Goal: Navigation & Orientation: Find specific page/section

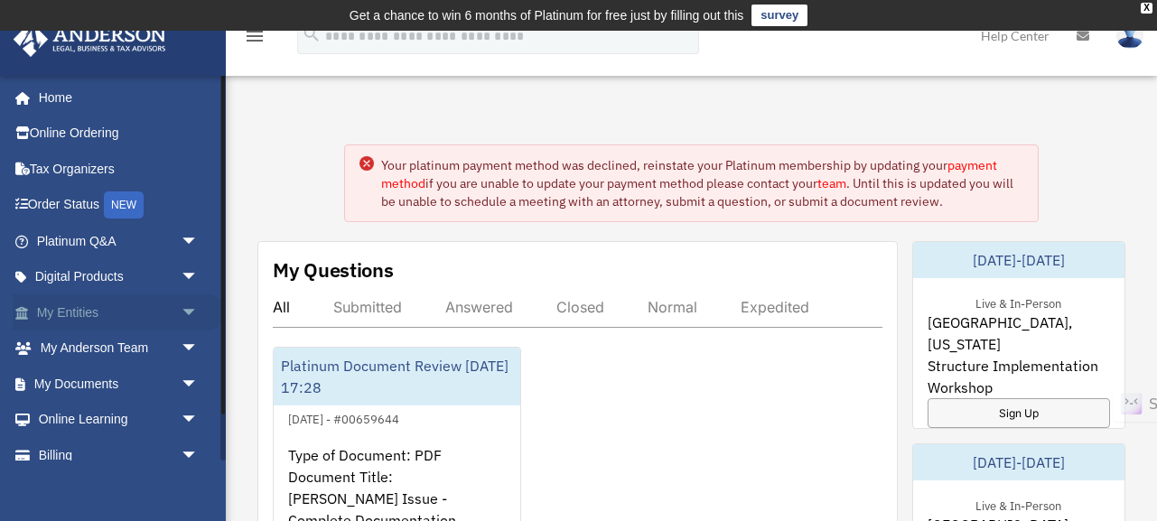
click at [194, 308] on span "arrow_drop_down" at bounding box center [199, 312] width 36 height 37
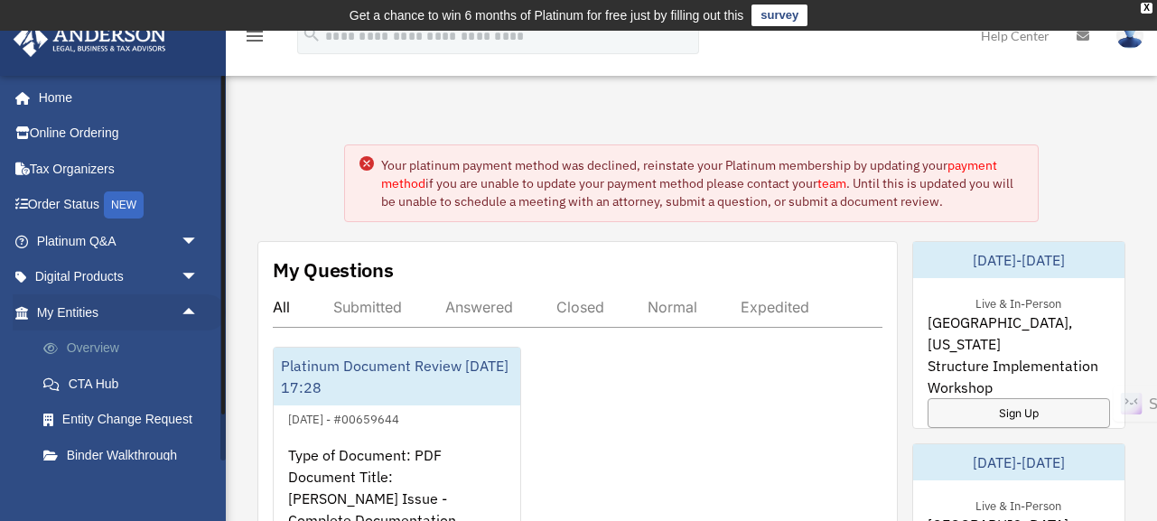
click at [101, 350] on link "Overview" at bounding box center [125, 349] width 201 height 36
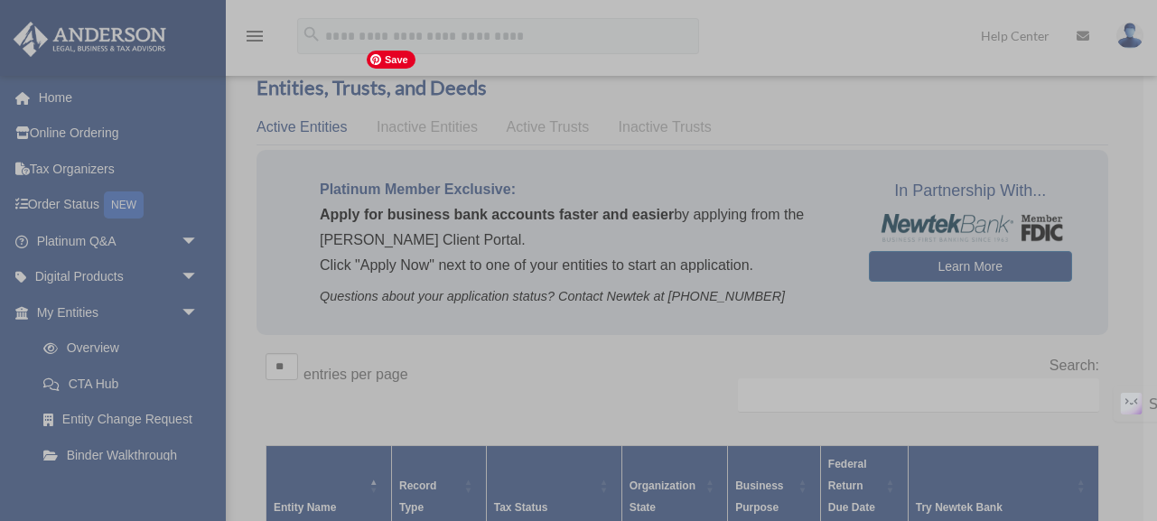
scroll to position [68, 0]
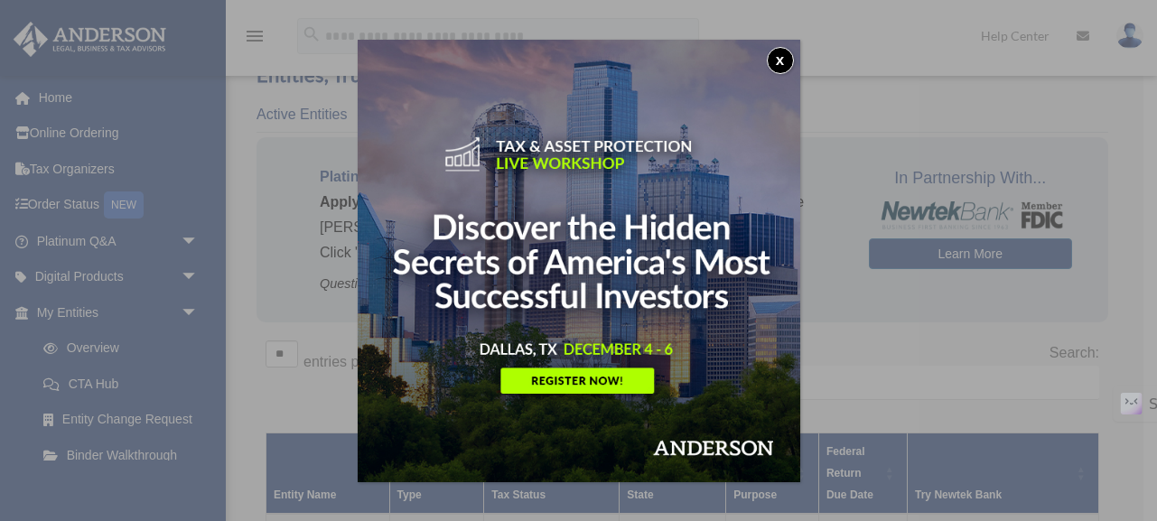
click at [785, 56] on button "x" at bounding box center [780, 60] width 27 height 27
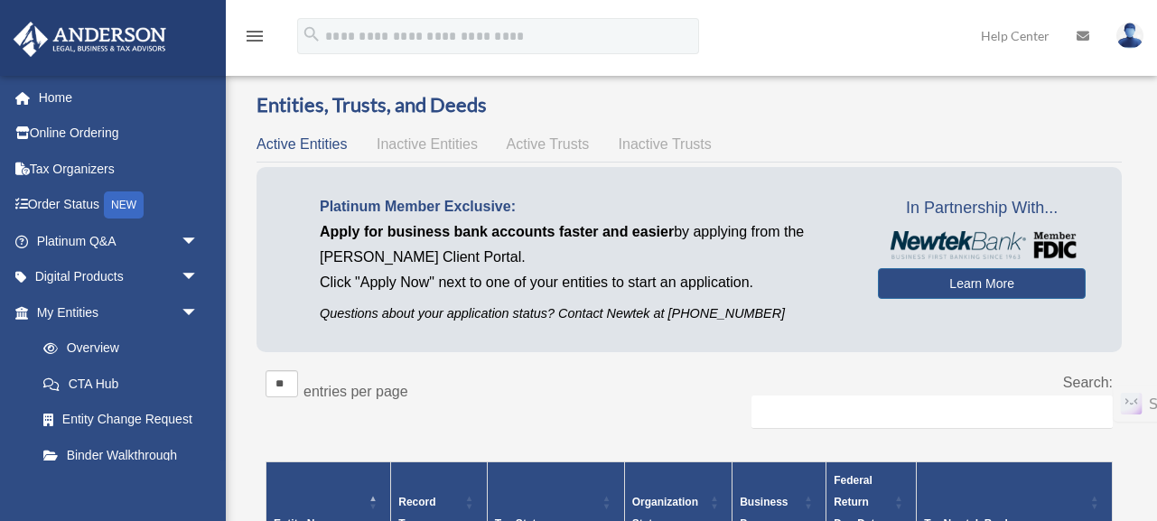
scroll to position [0, 0]
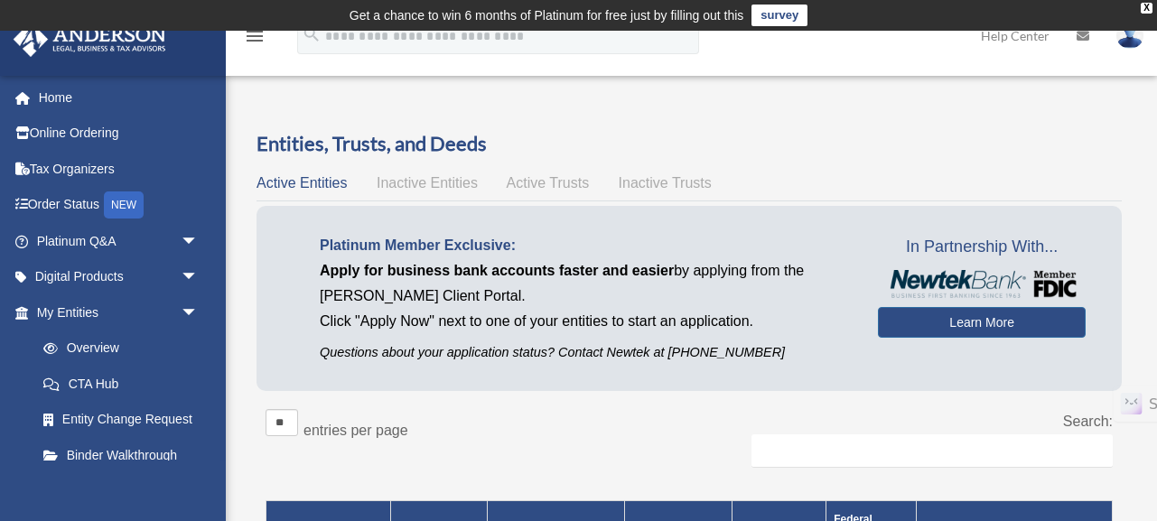
click at [565, 187] on span "Active Trusts" at bounding box center [548, 182] width 83 height 15
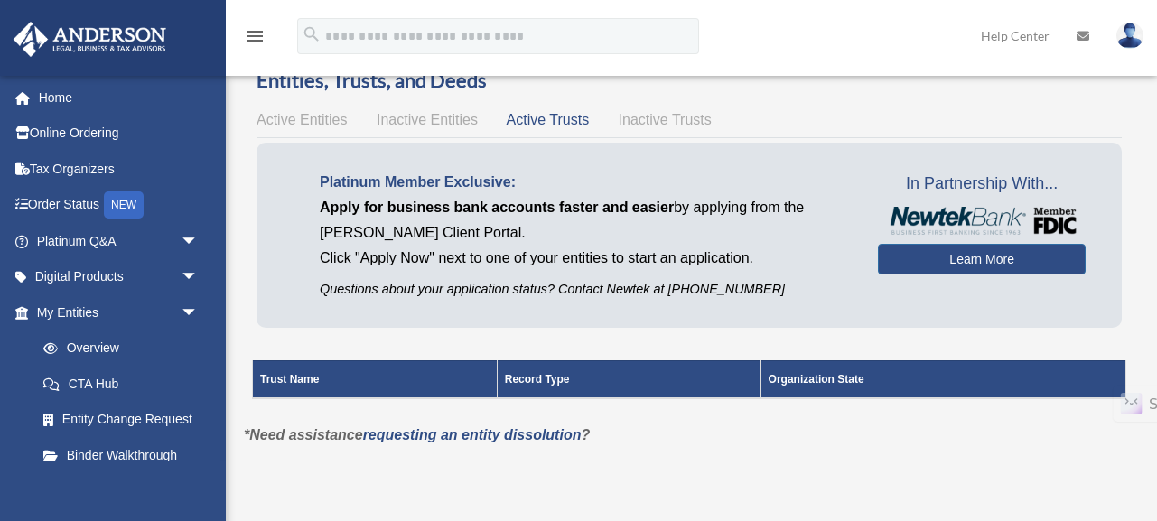
scroll to position [65, 0]
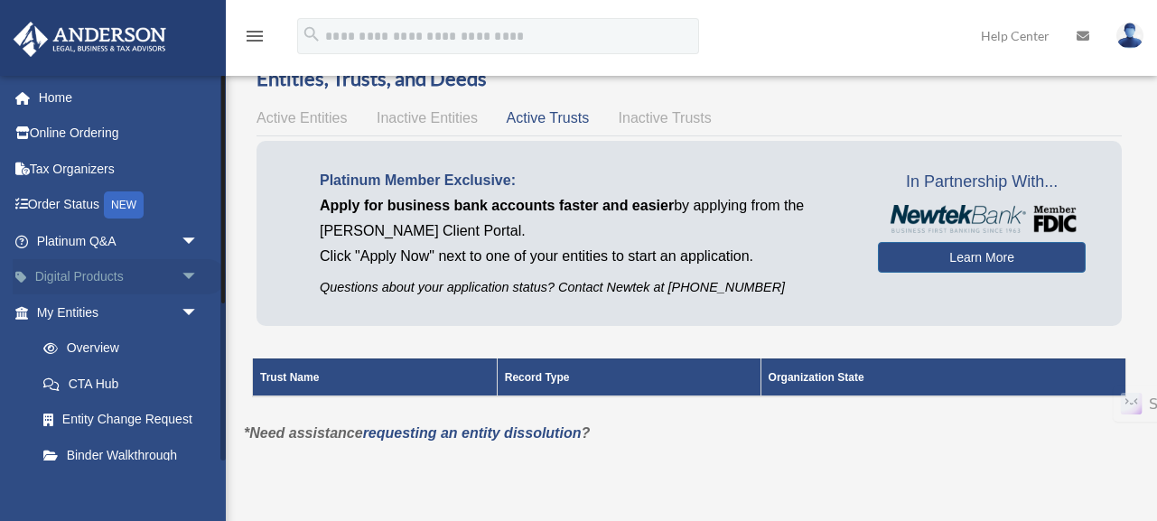
click at [102, 278] on link "Digital Products arrow_drop_down" at bounding box center [119, 277] width 213 height 36
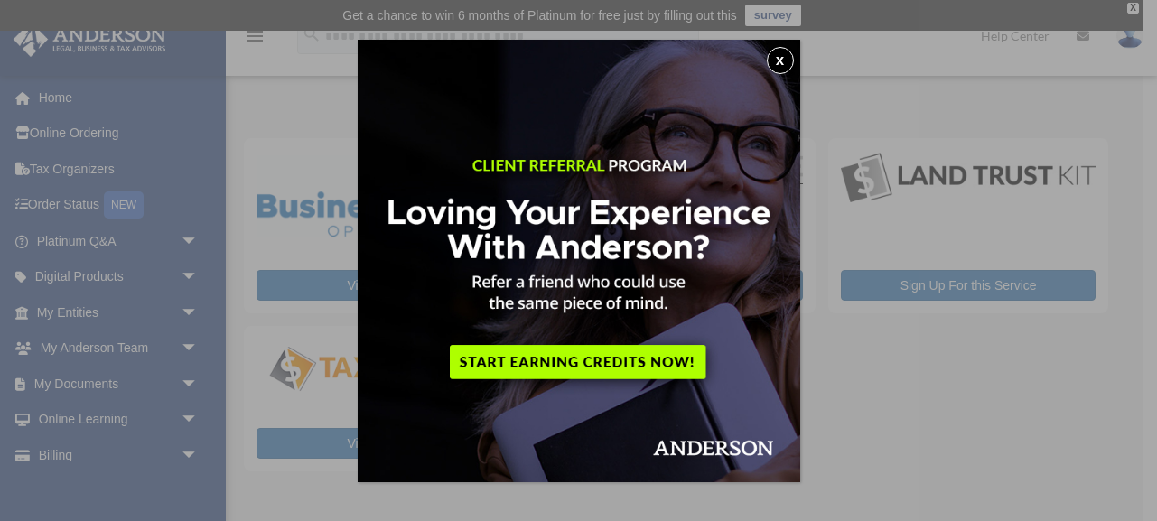
click at [781, 59] on button "x" at bounding box center [780, 60] width 27 height 27
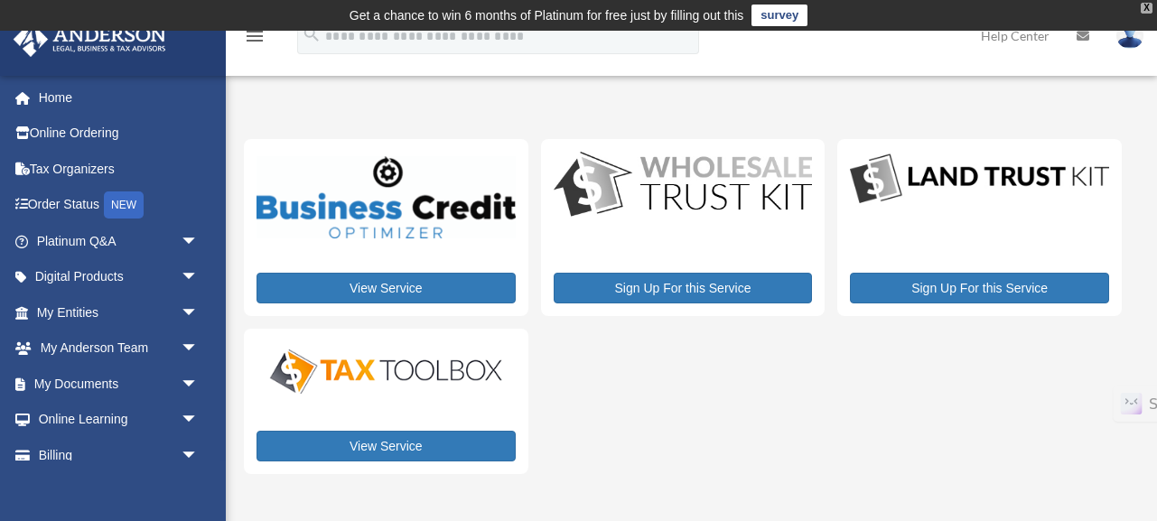
click at [1145, 6] on div "X" at bounding box center [1147, 8] width 12 height 11
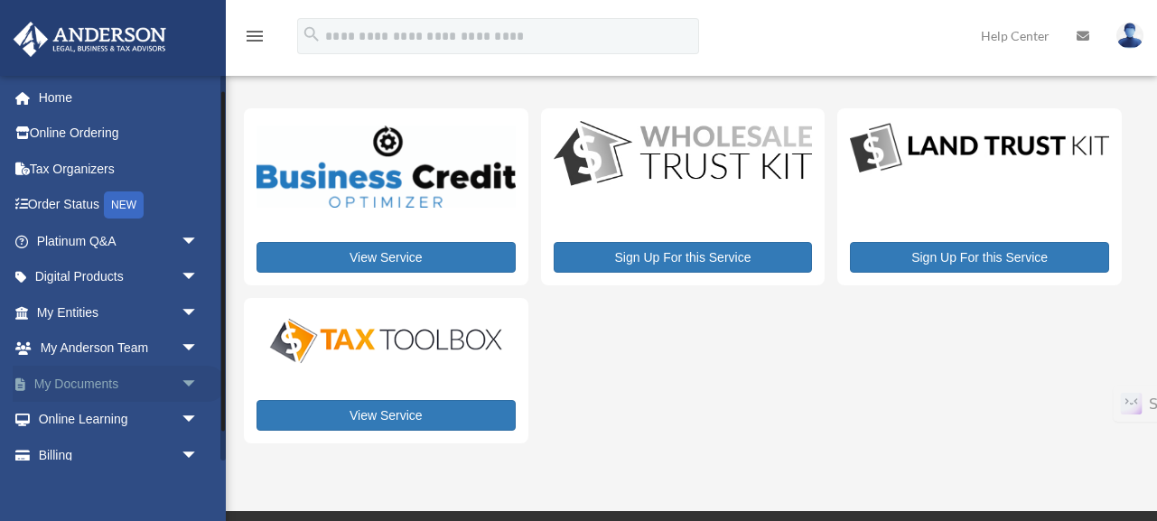
scroll to position [52, 0]
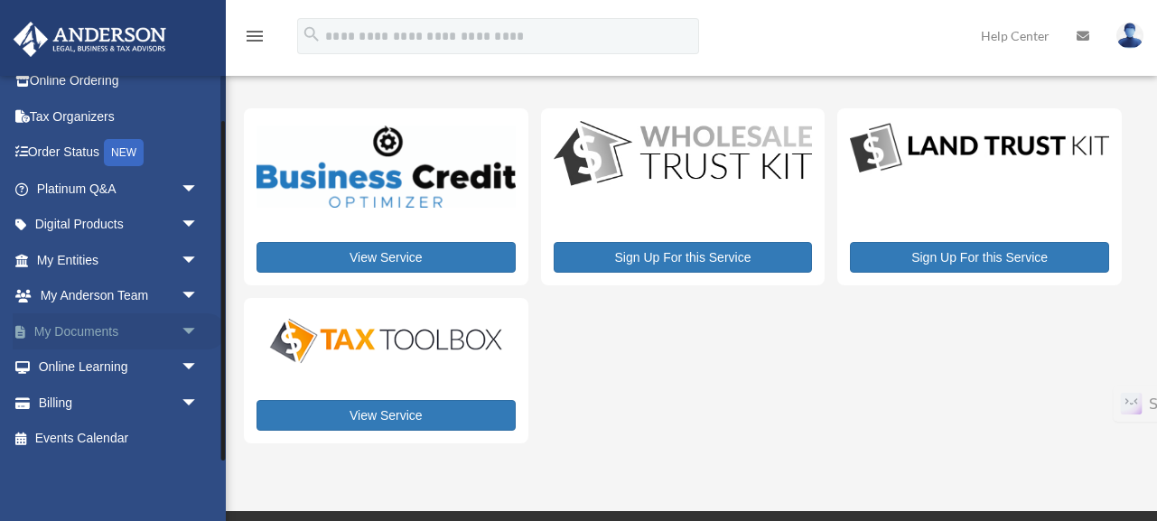
click at [106, 327] on link "My Documents arrow_drop_down" at bounding box center [119, 331] width 213 height 36
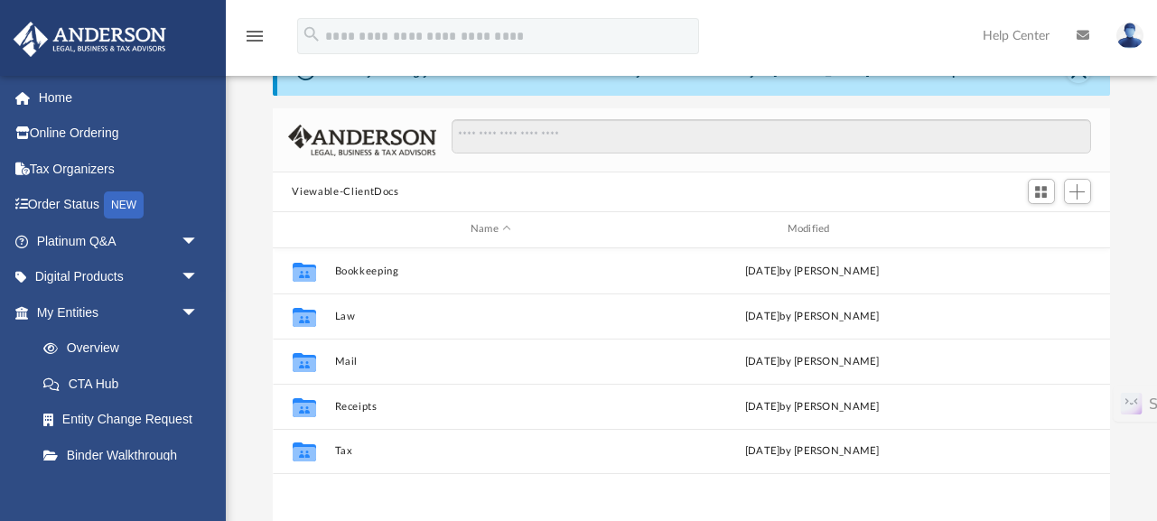
scroll to position [53, 0]
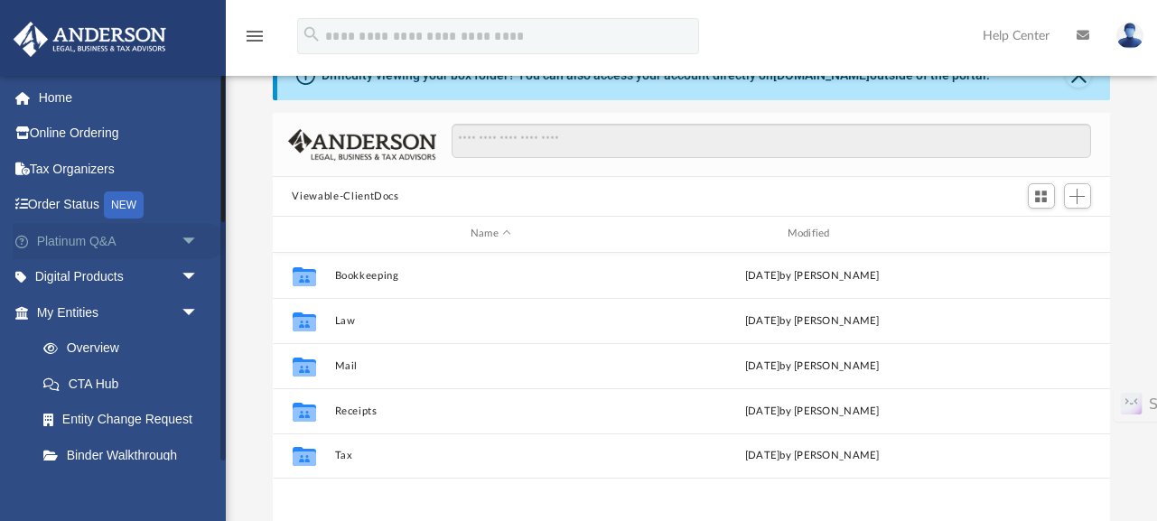
click at [138, 244] on link "Platinum Q&A arrow_drop_down" at bounding box center [119, 241] width 213 height 36
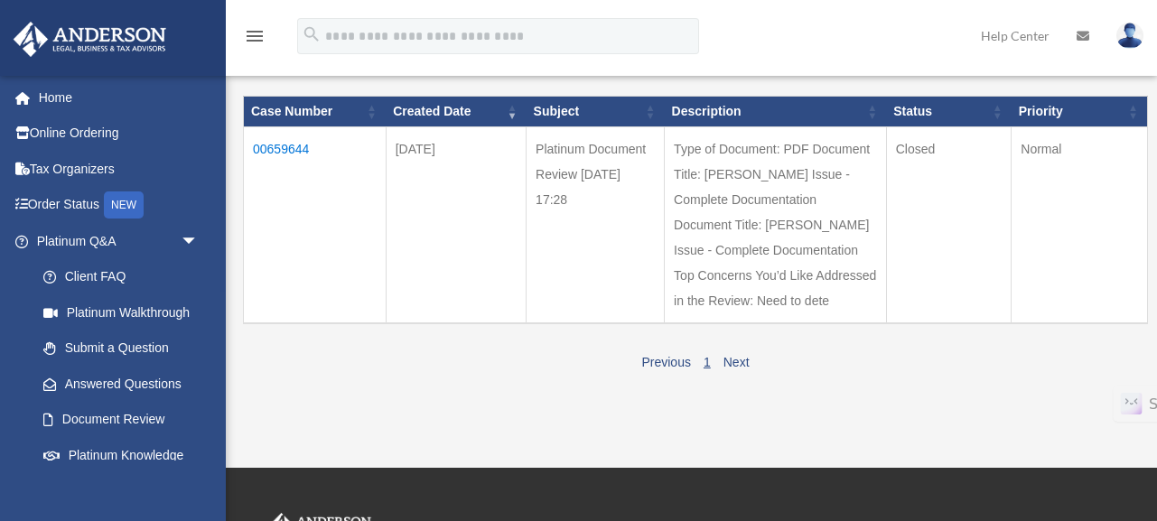
scroll to position [207, 0]
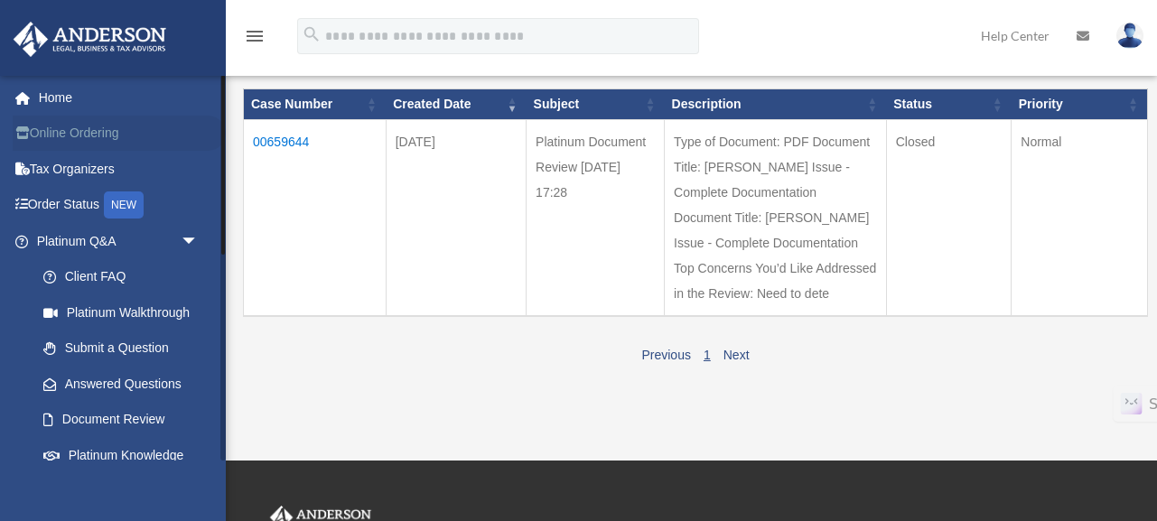
click at [93, 135] on link "Online Ordering" at bounding box center [119, 134] width 213 height 36
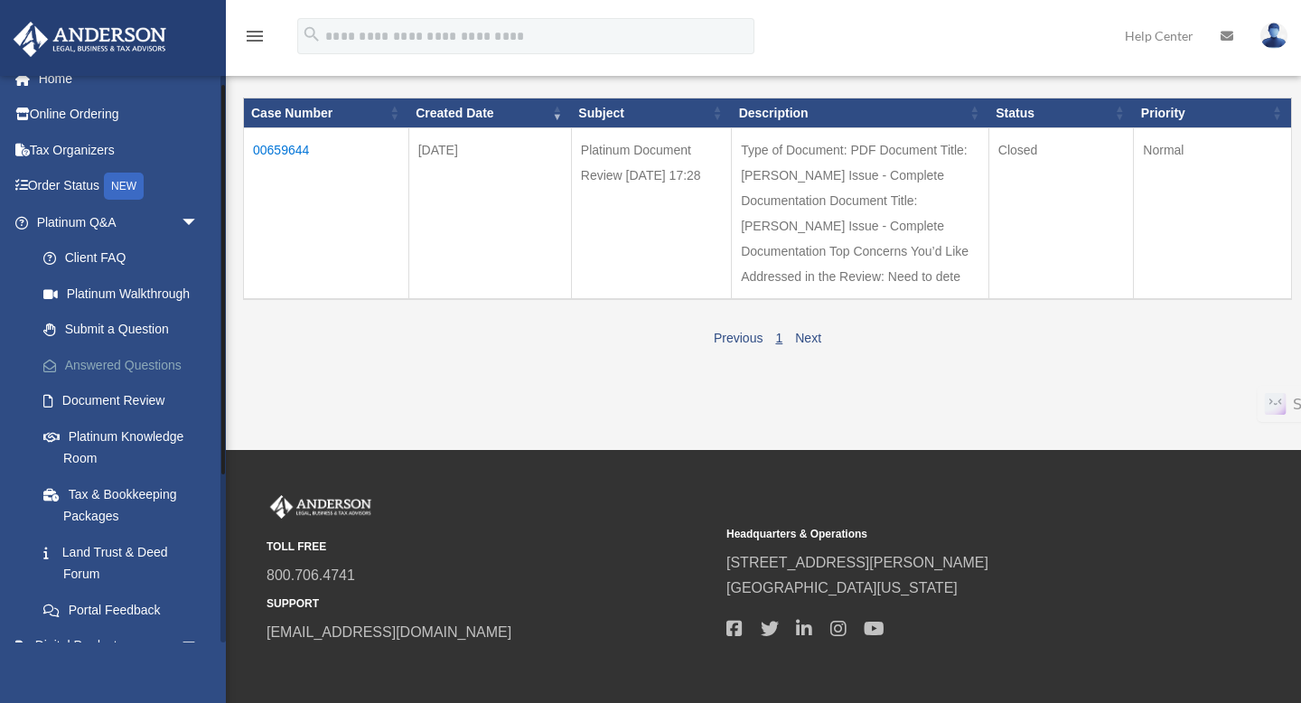
scroll to position [14, 0]
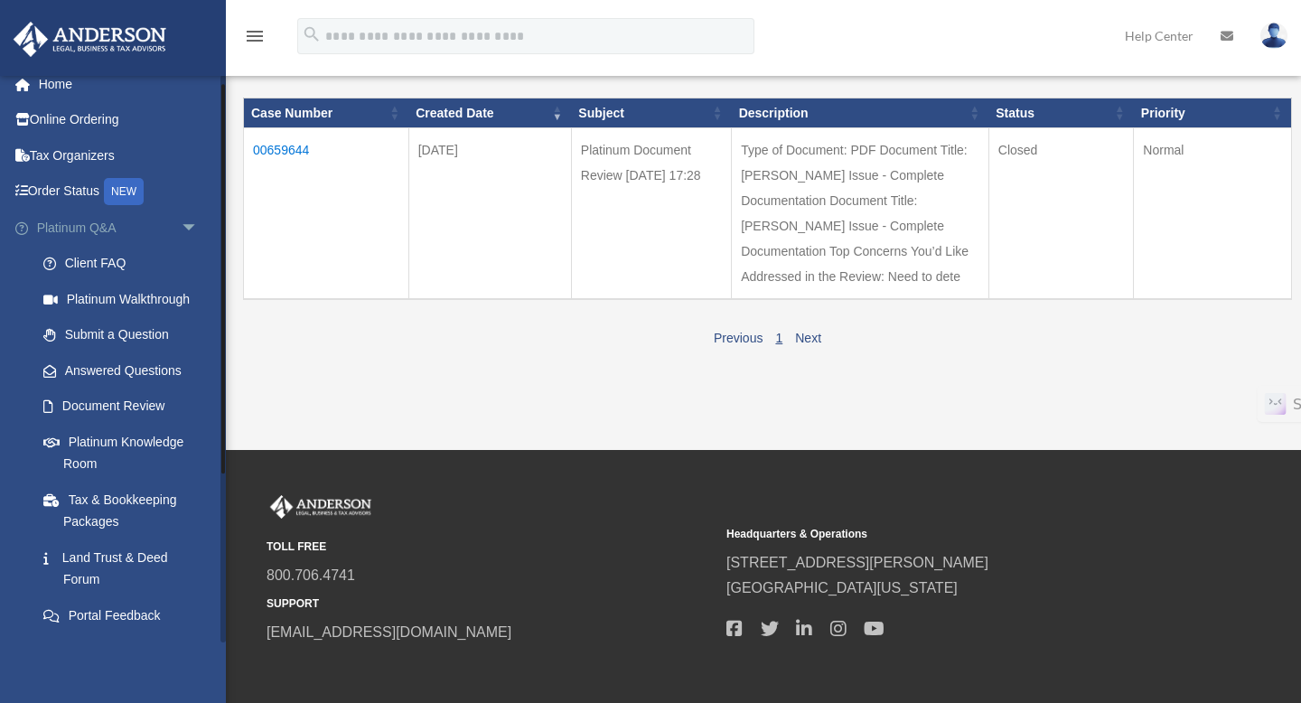
click at [188, 221] on span "arrow_drop_down" at bounding box center [199, 228] width 36 height 37
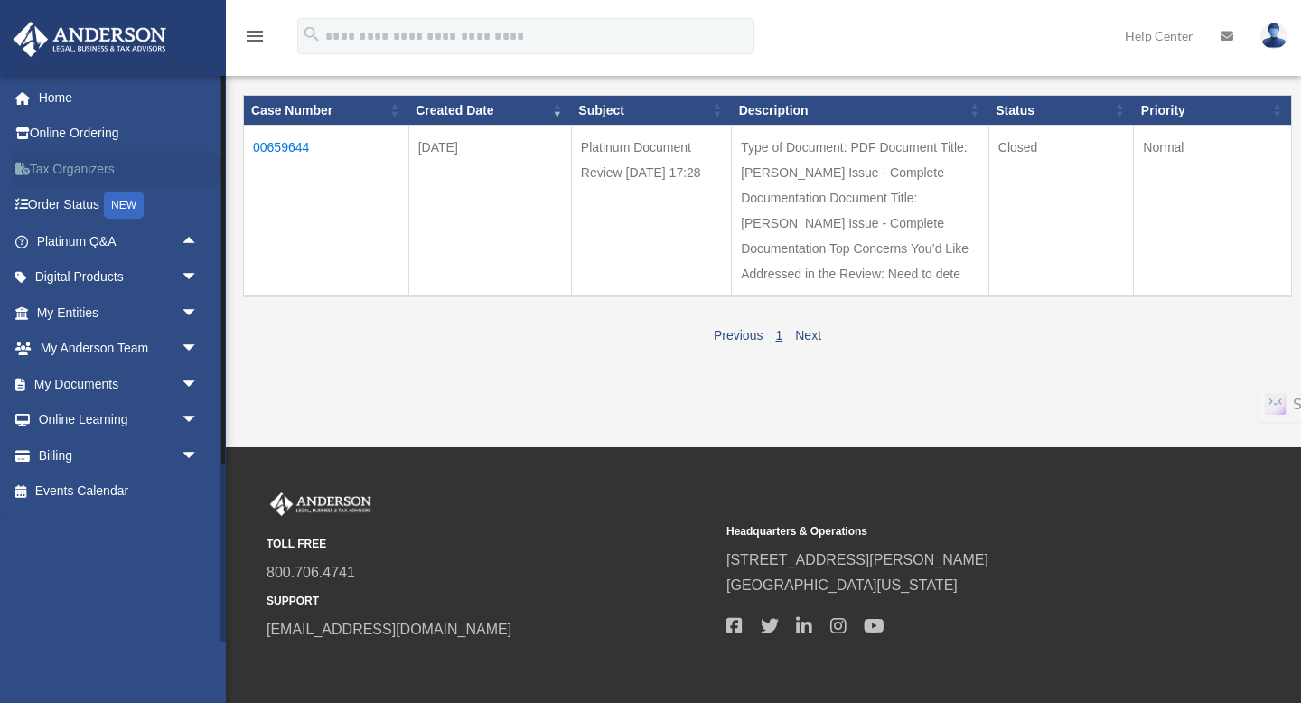
scroll to position [237, 0]
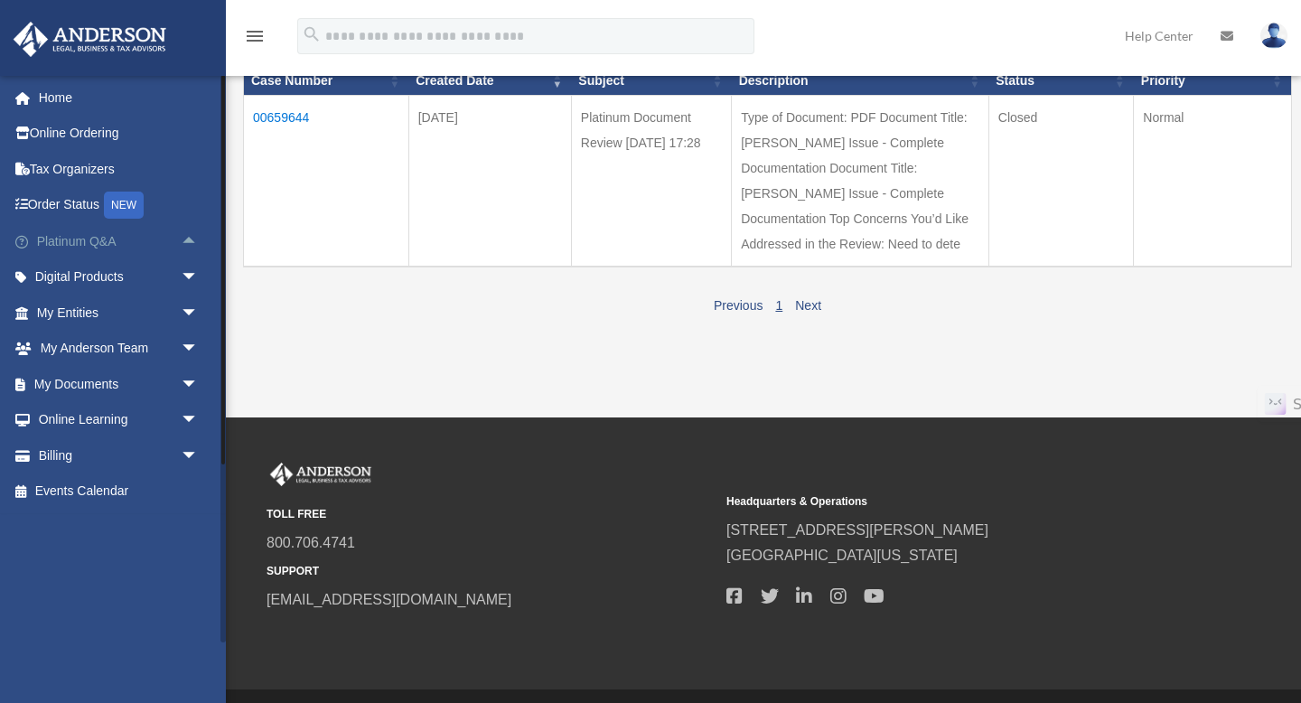
click at [73, 242] on link "Platinum Q&A arrow_drop_up" at bounding box center [119, 241] width 213 height 36
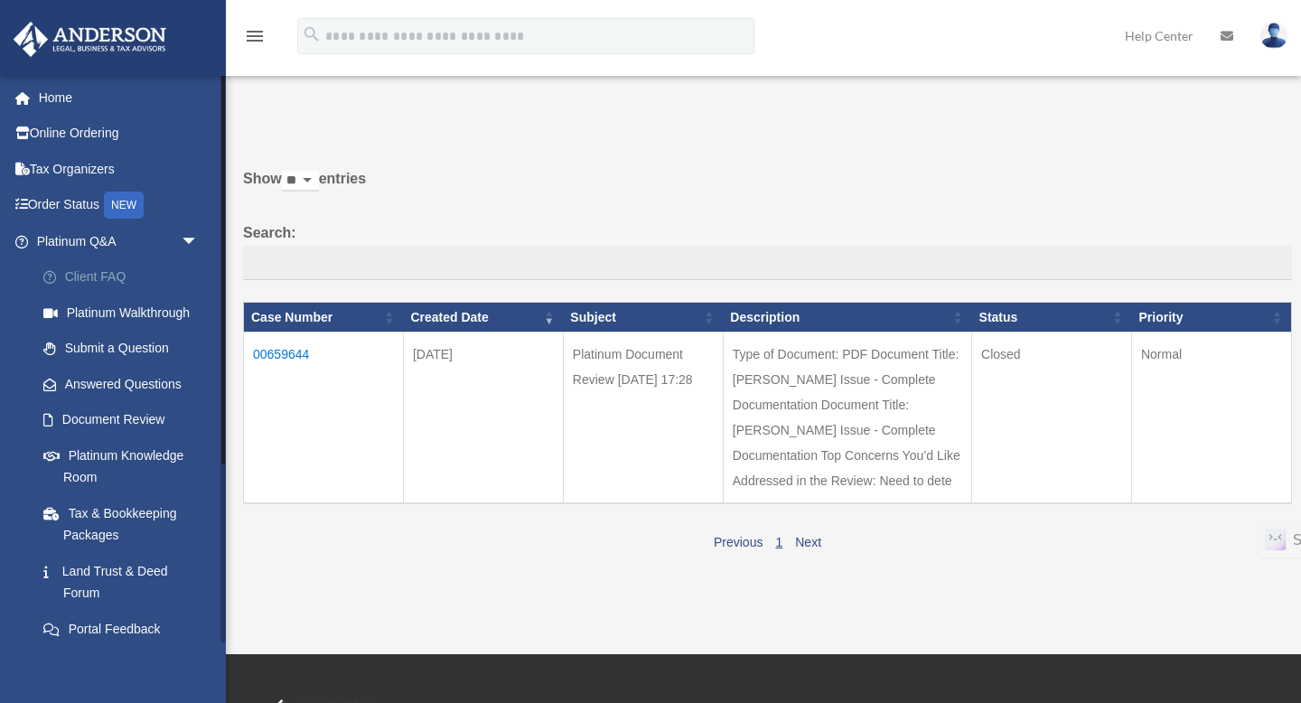
click at [103, 279] on link "Client FAQ" at bounding box center [125, 277] width 201 height 36
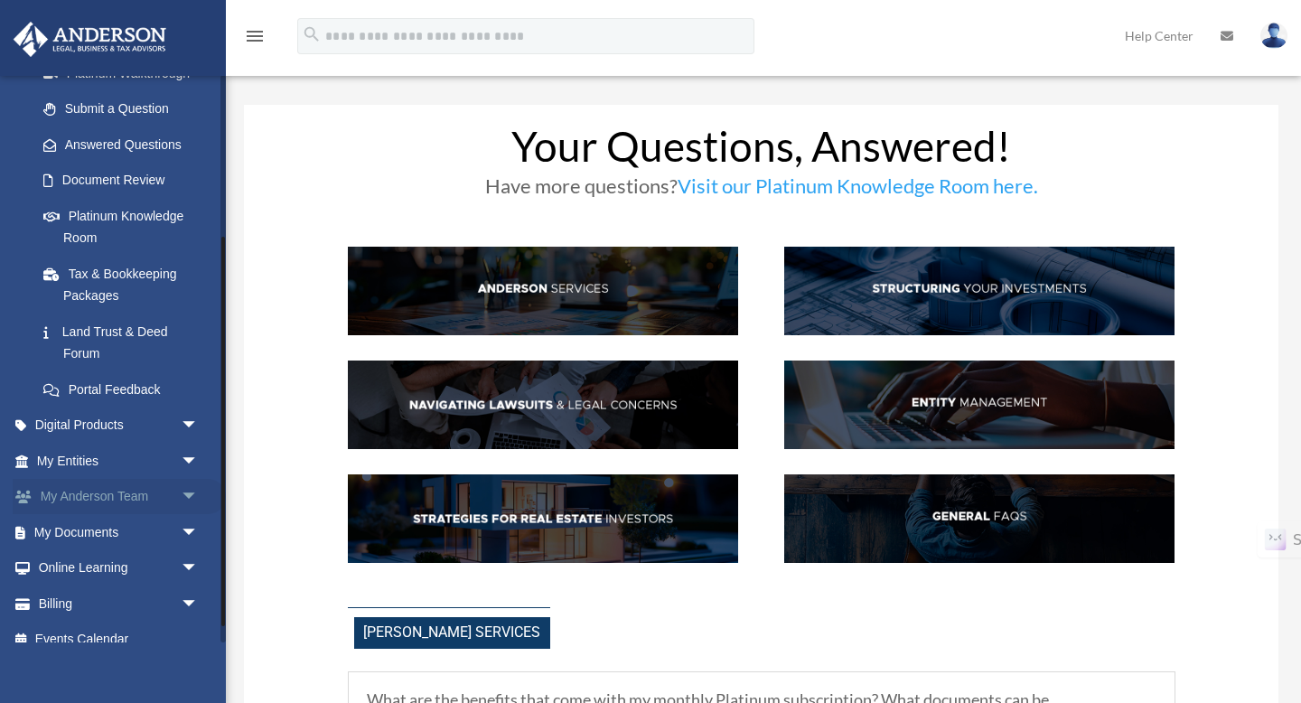
scroll to position [243, 0]
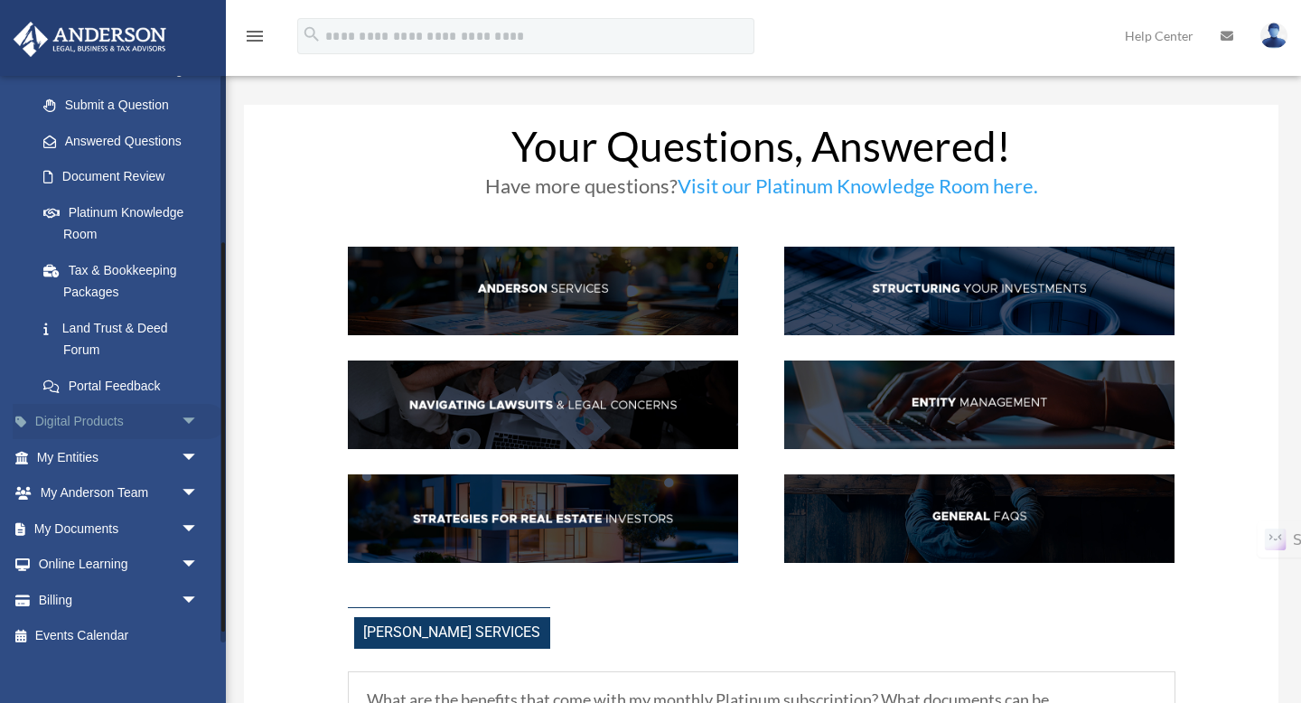
click at [97, 420] on link "Digital Products arrow_drop_down" at bounding box center [119, 422] width 213 height 36
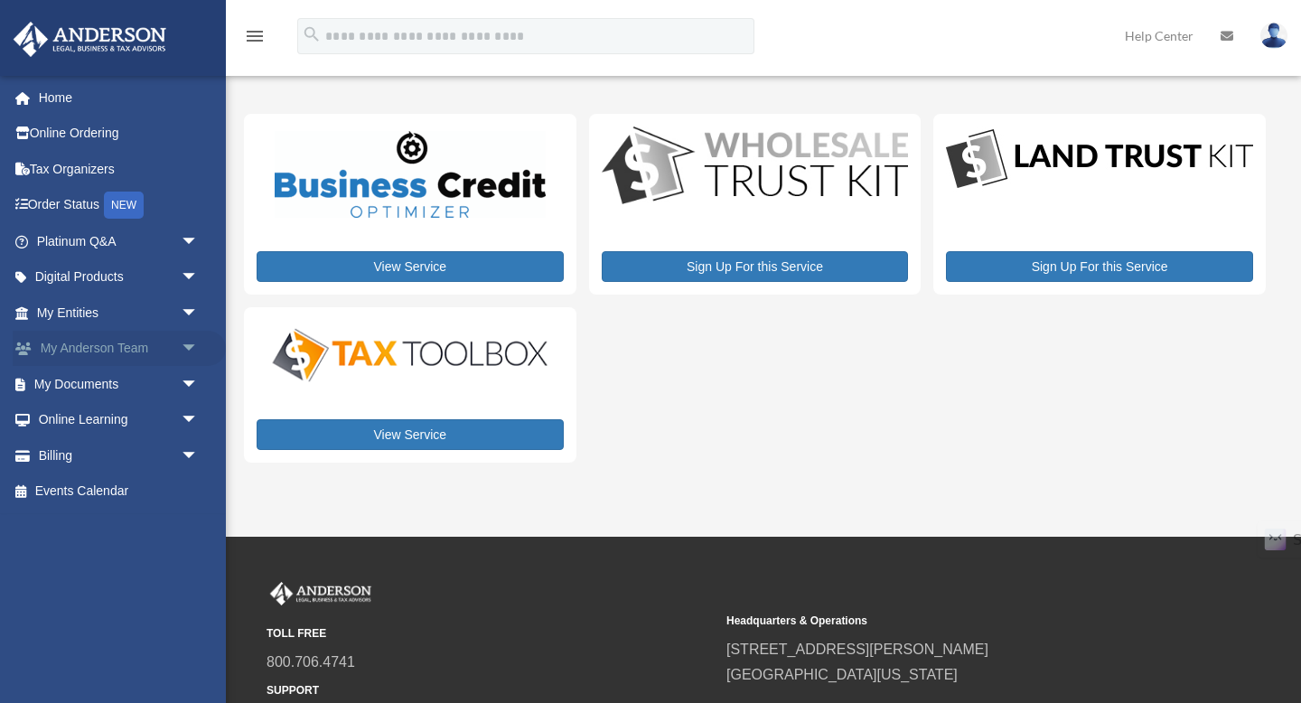
click at [186, 349] on span "arrow_drop_down" at bounding box center [199, 349] width 36 height 37
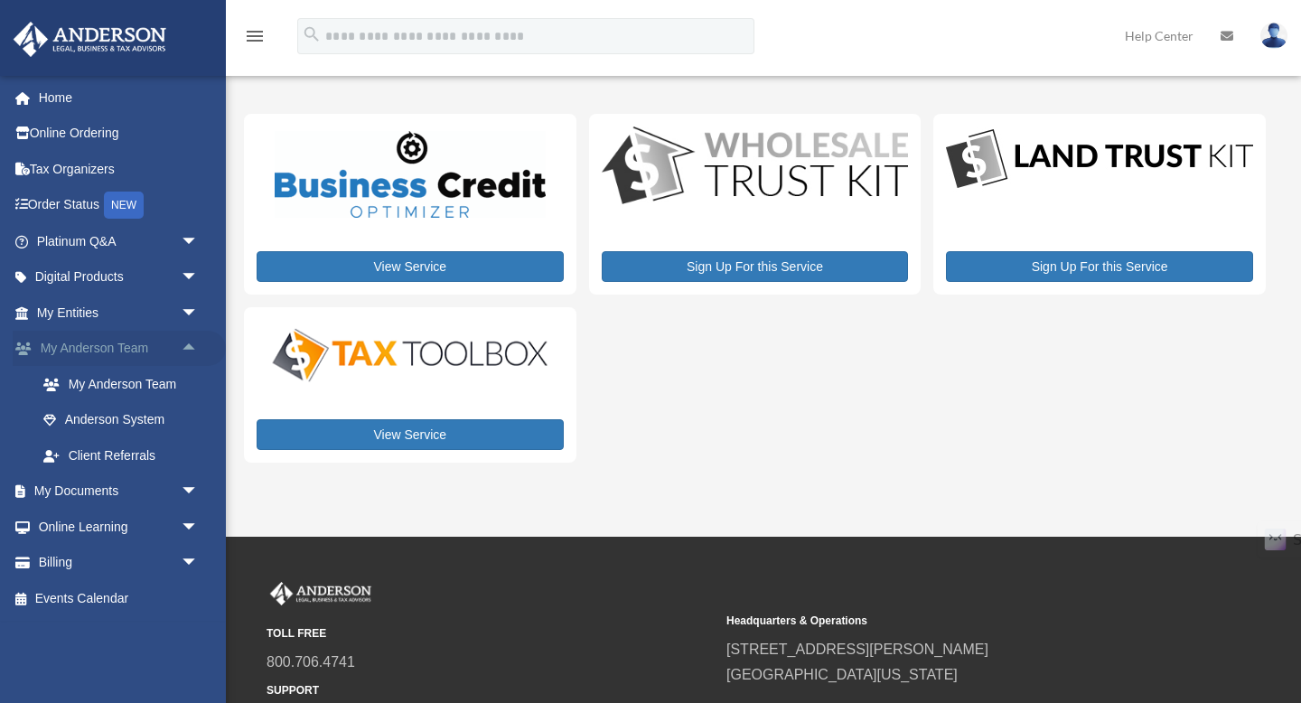
click at [186, 349] on span "arrow_drop_up" at bounding box center [199, 349] width 36 height 37
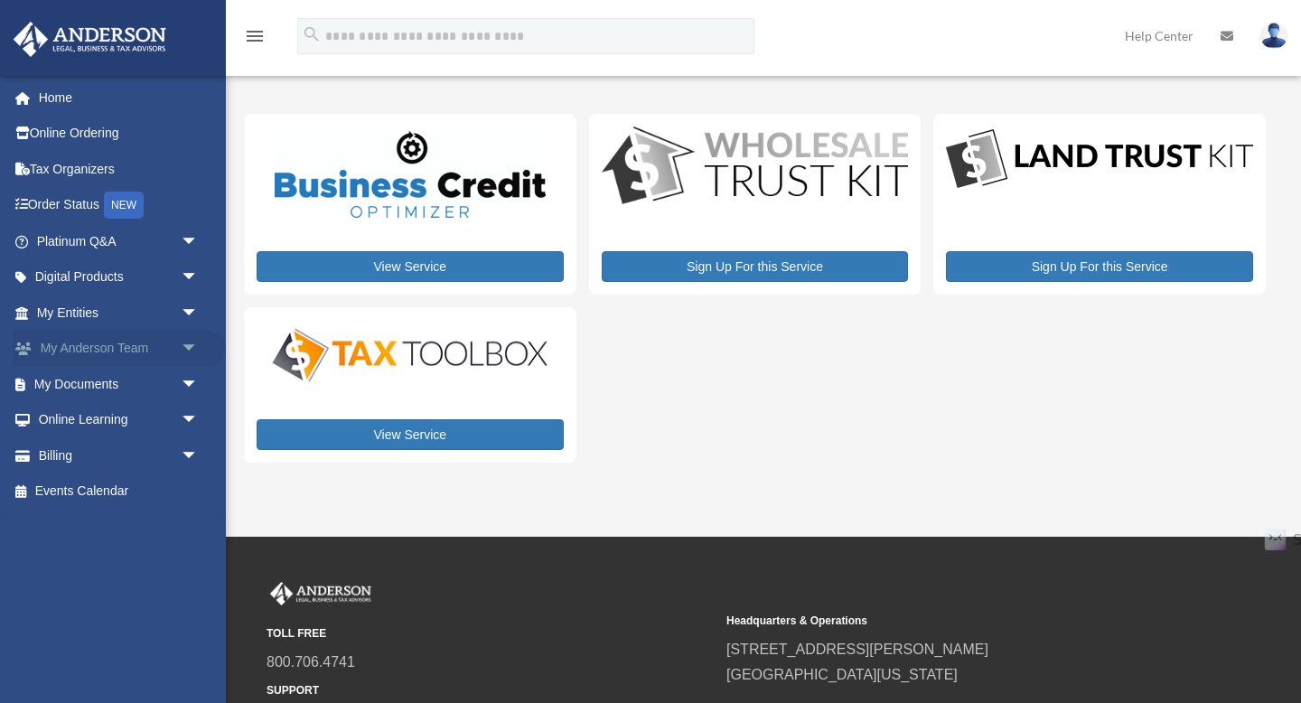
click at [186, 347] on span "arrow_drop_down" at bounding box center [199, 349] width 36 height 37
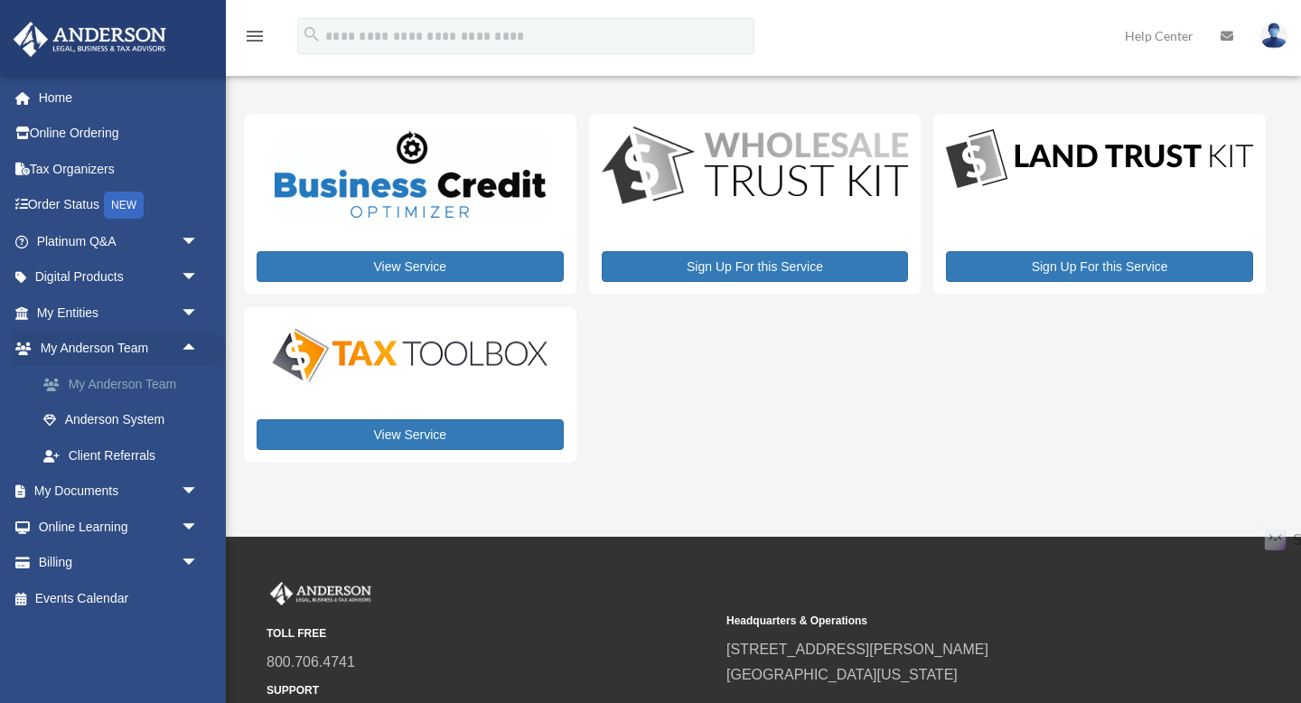
click at [166, 381] on link "My Anderson Team" at bounding box center [125, 384] width 201 height 36
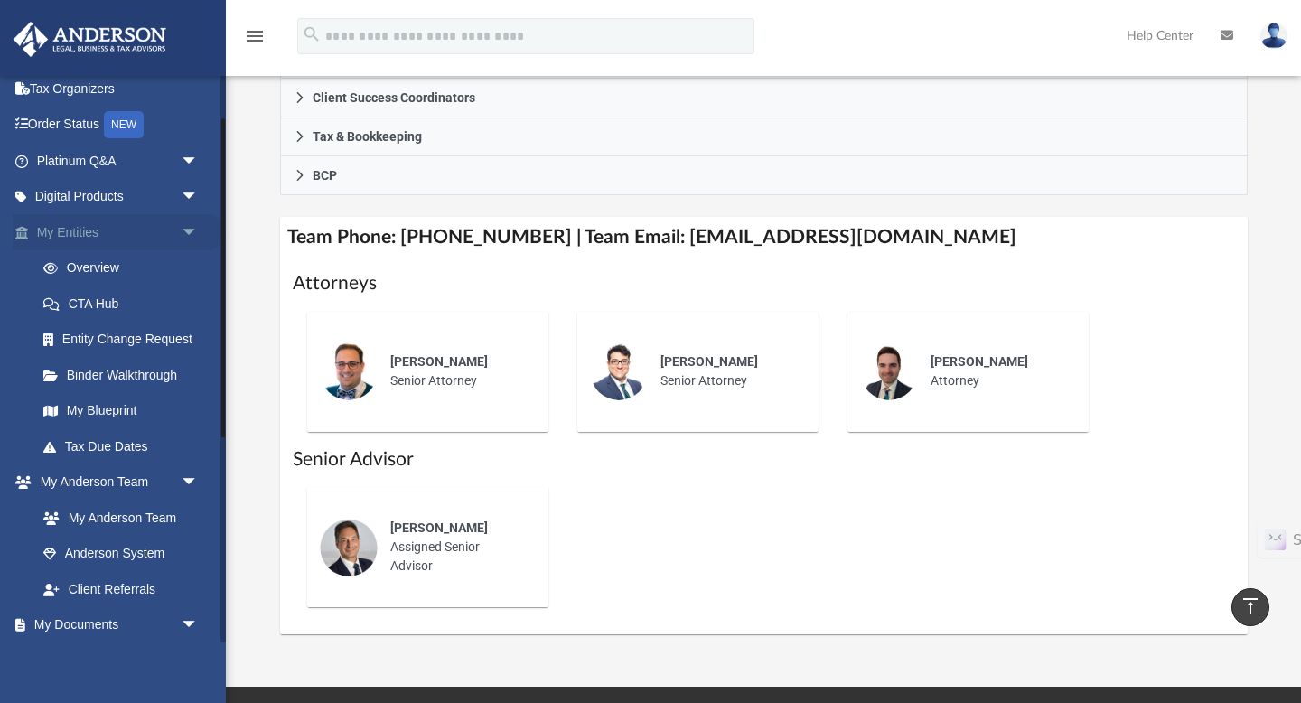
scroll to position [93, 0]
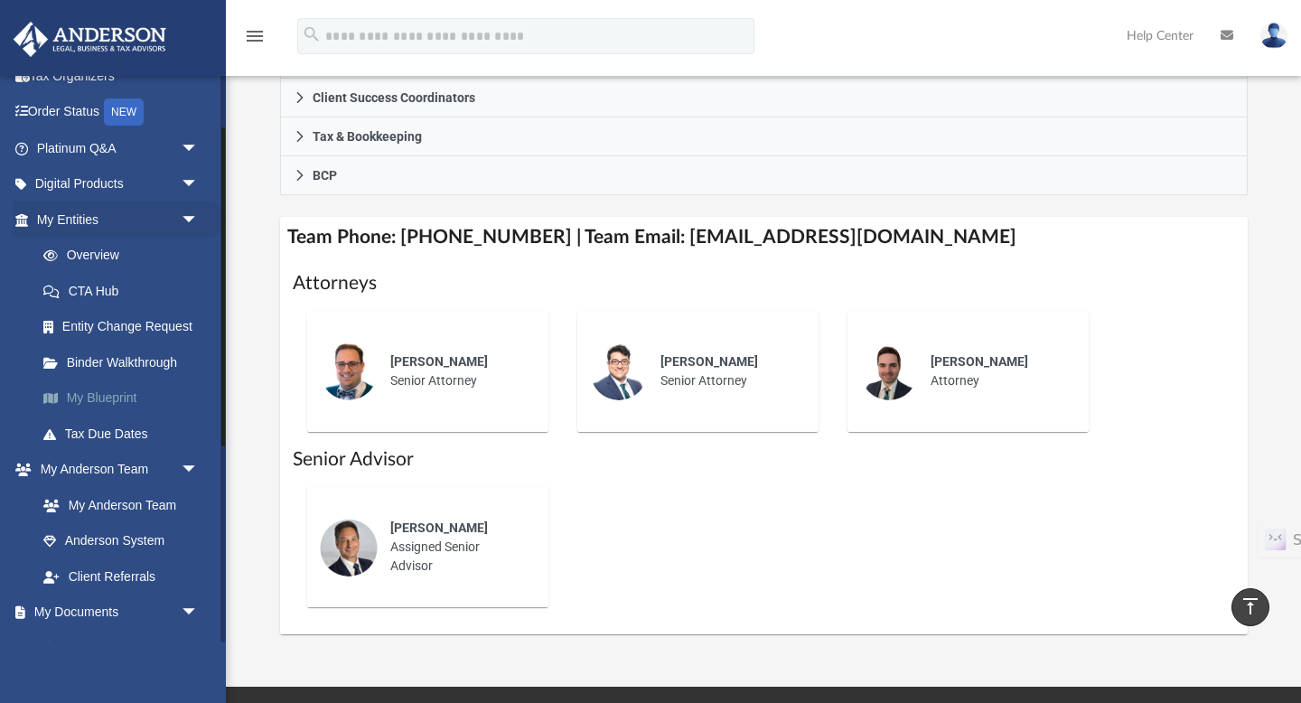
click at [121, 398] on link "My Blueprint" at bounding box center [125, 398] width 201 height 36
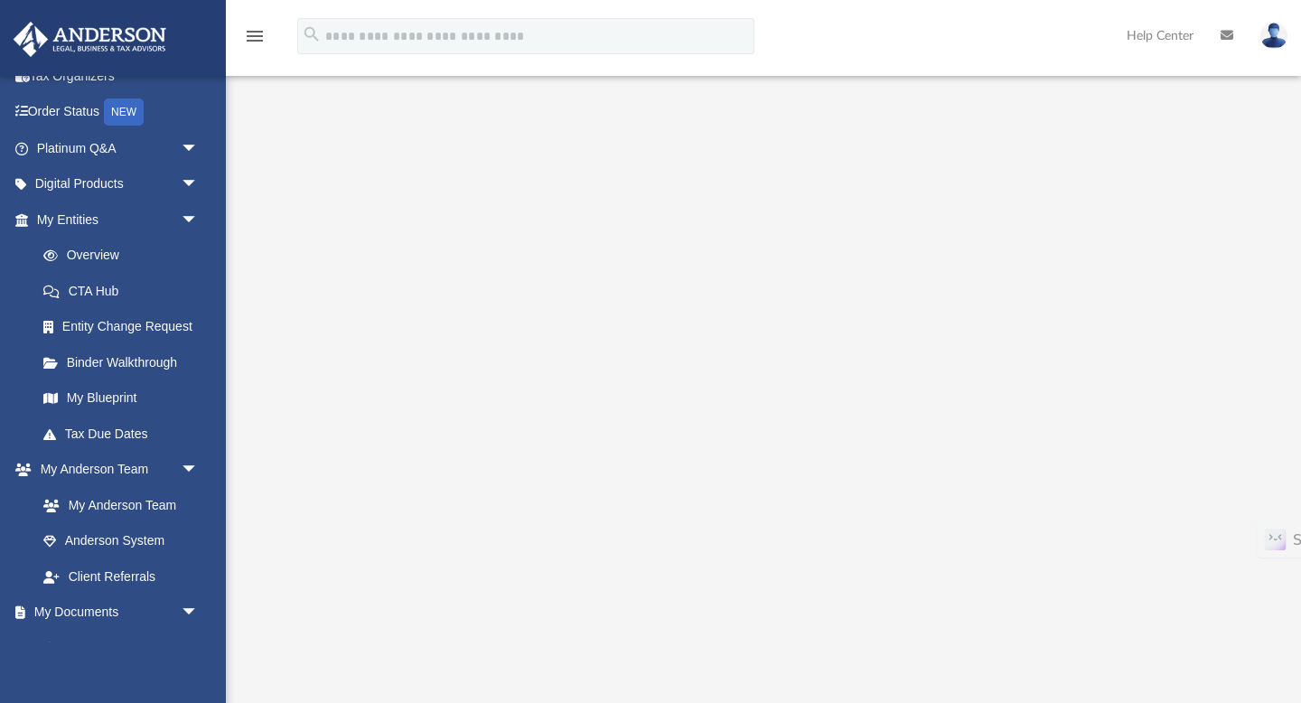
scroll to position [54, 0]
